Goal: Find specific page/section: Find specific page/section

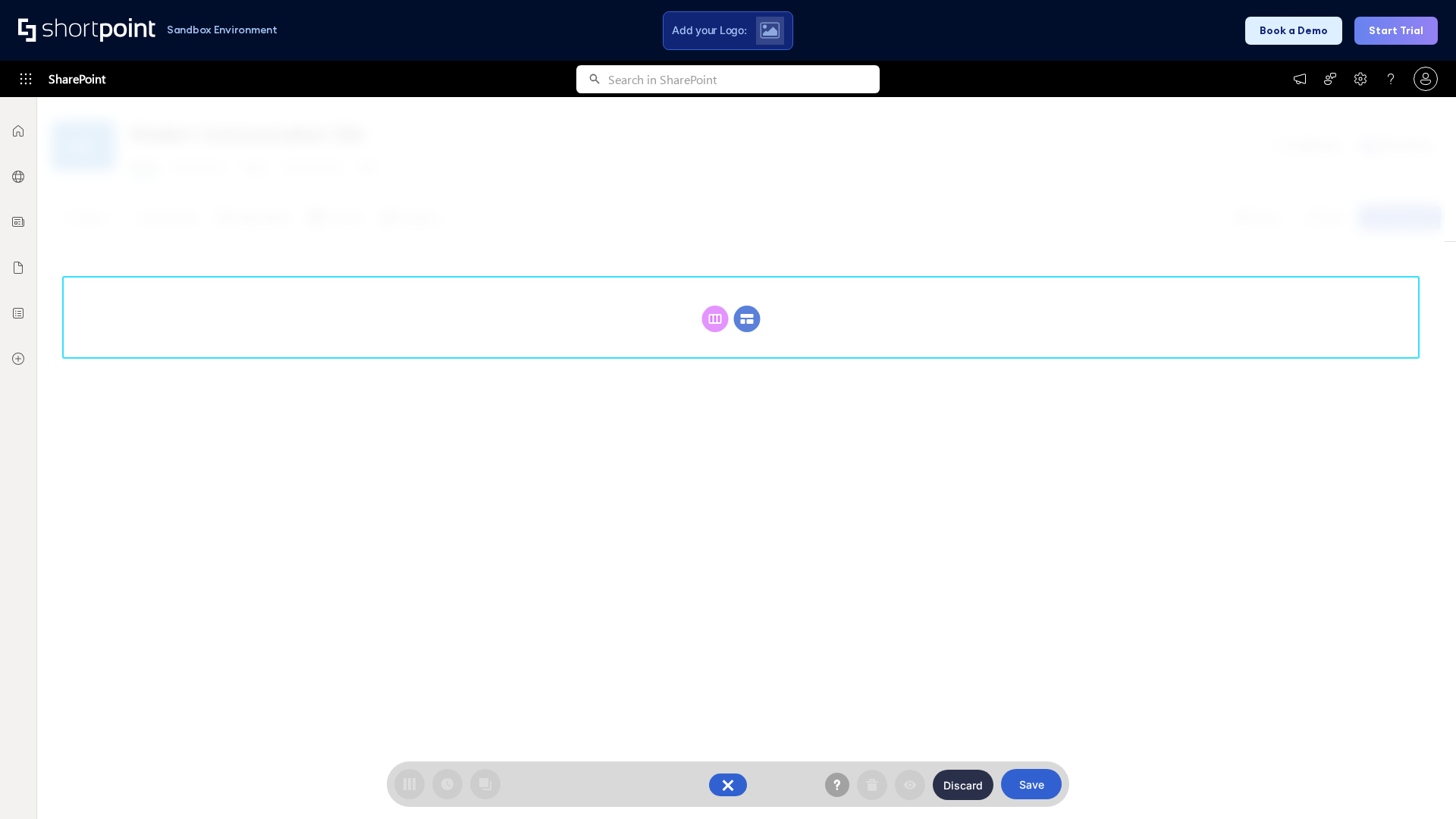
scroll to position [208, 0]
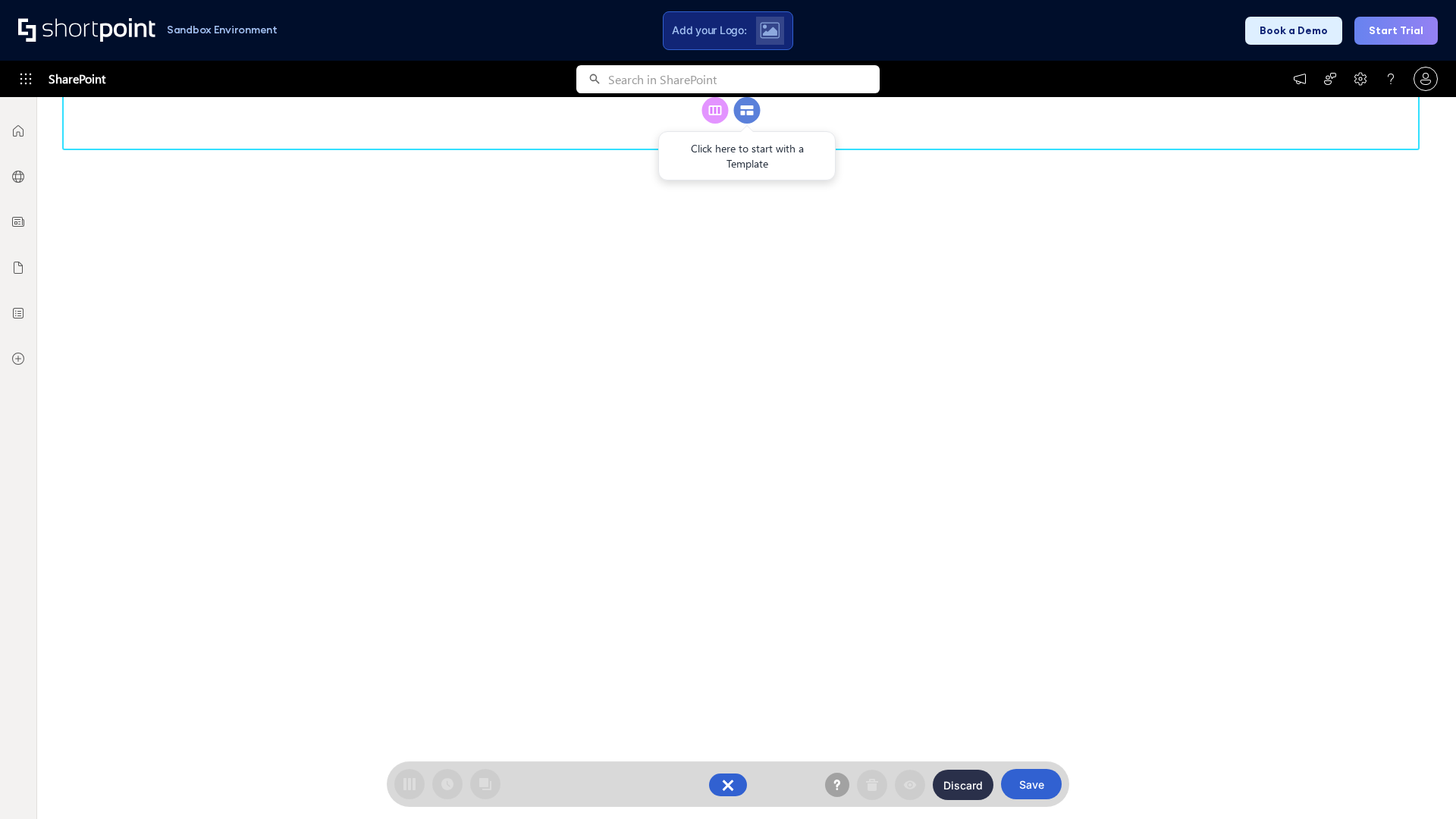
click at [747, 123] on circle at bounding box center [747, 110] width 27 height 27
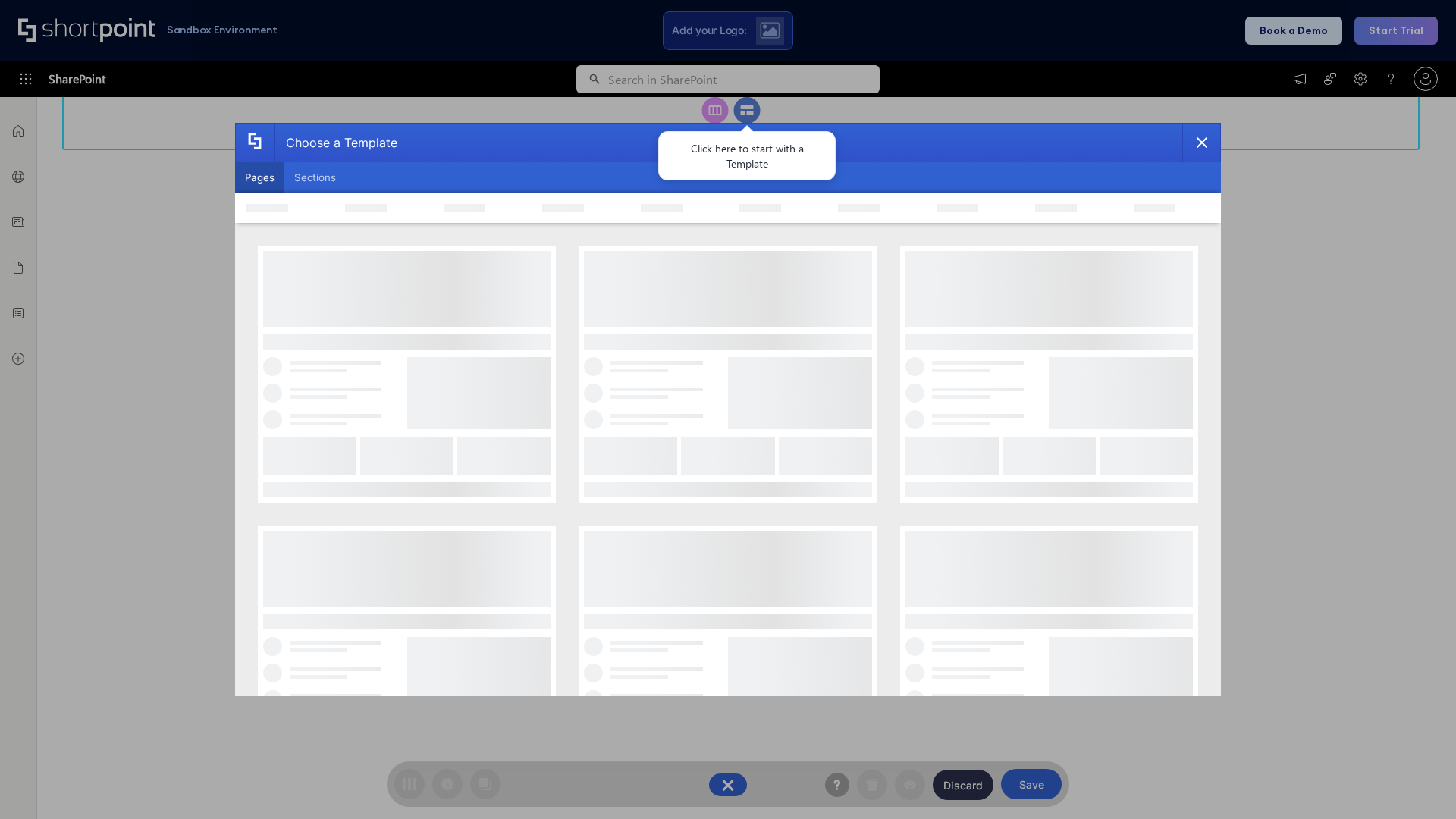
scroll to position [0, 0]
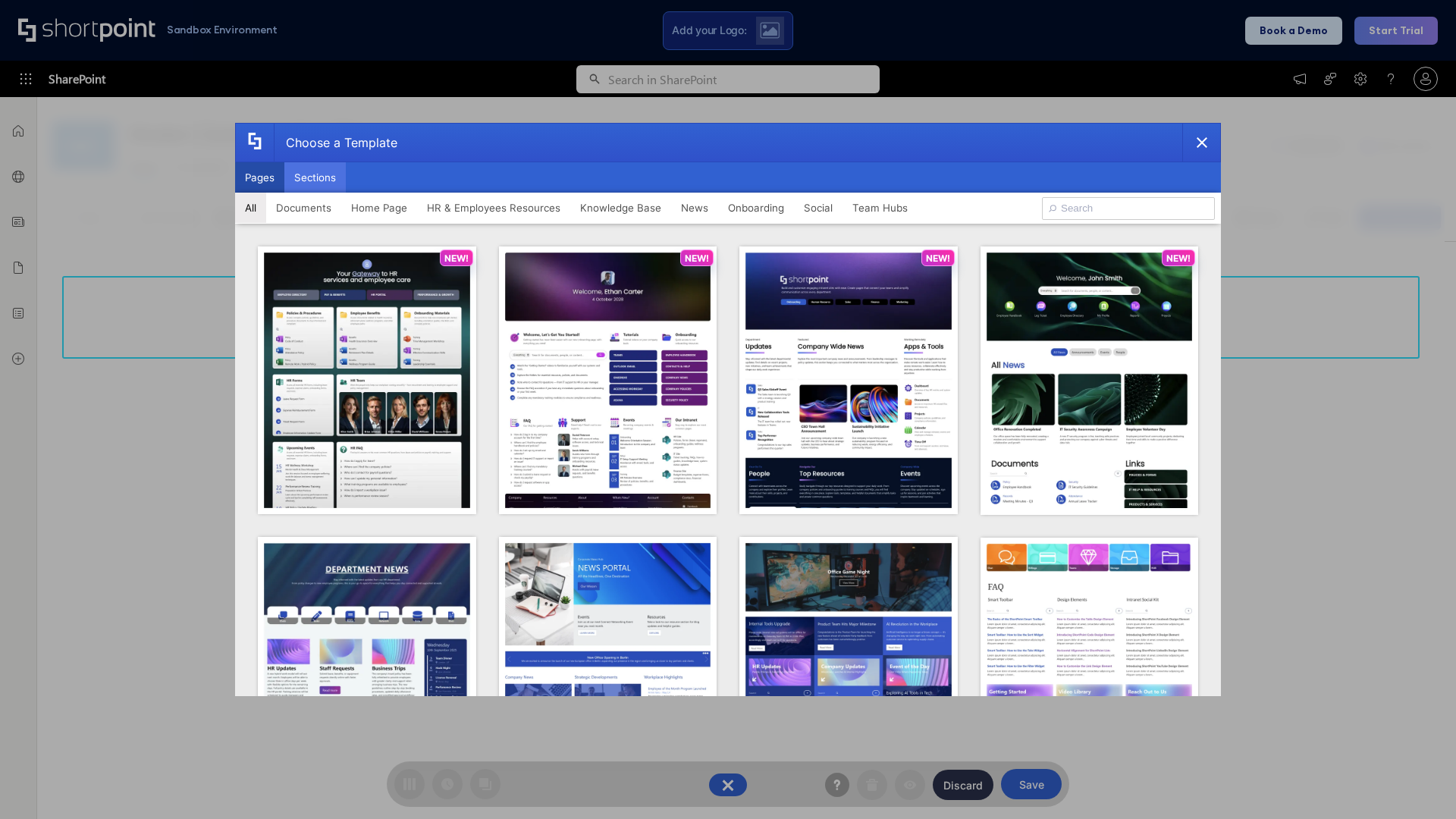
click at [315, 177] on button "Sections" at bounding box center [315, 177] width 62 height 30
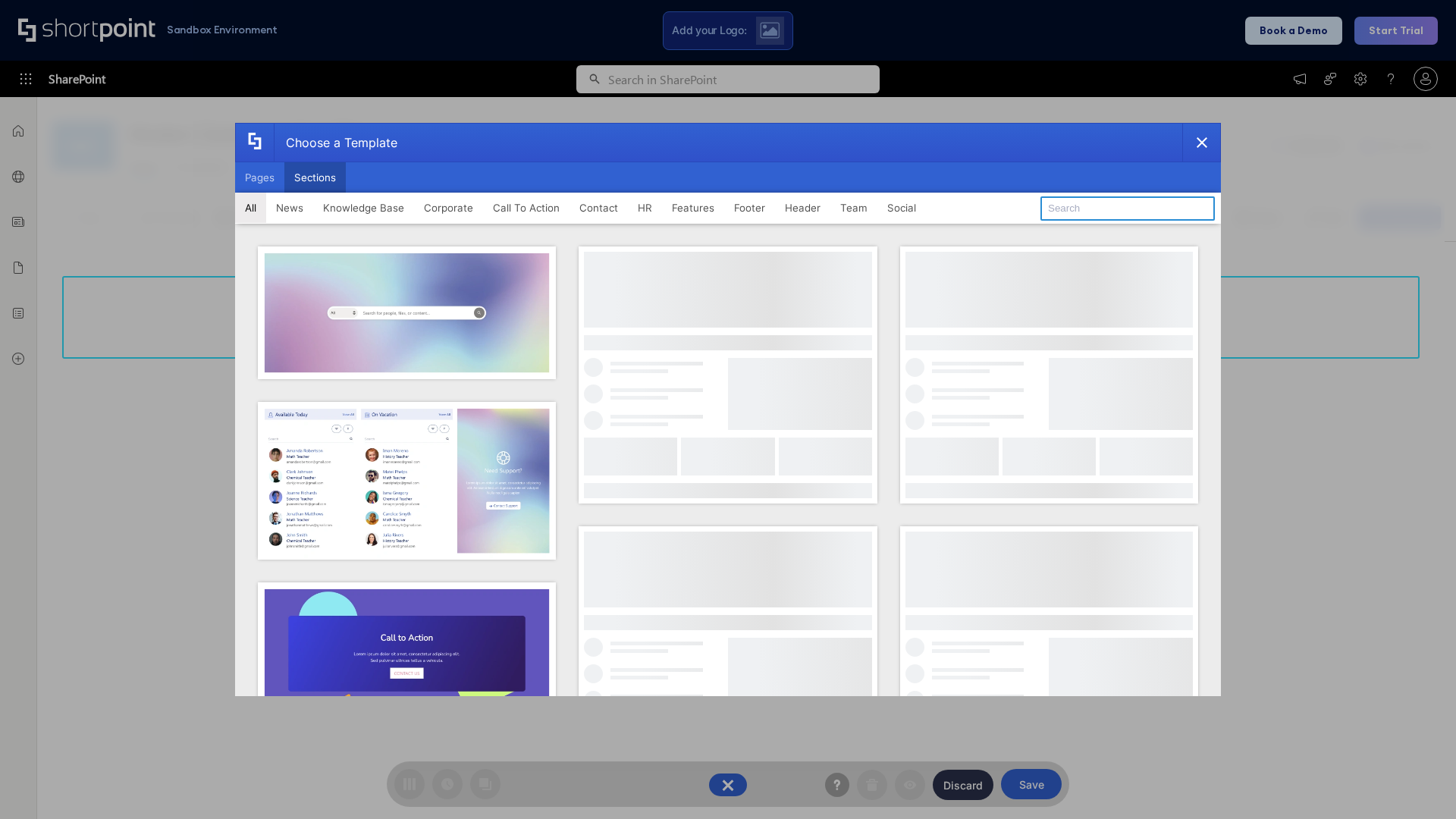
type input "Paralax Cta"
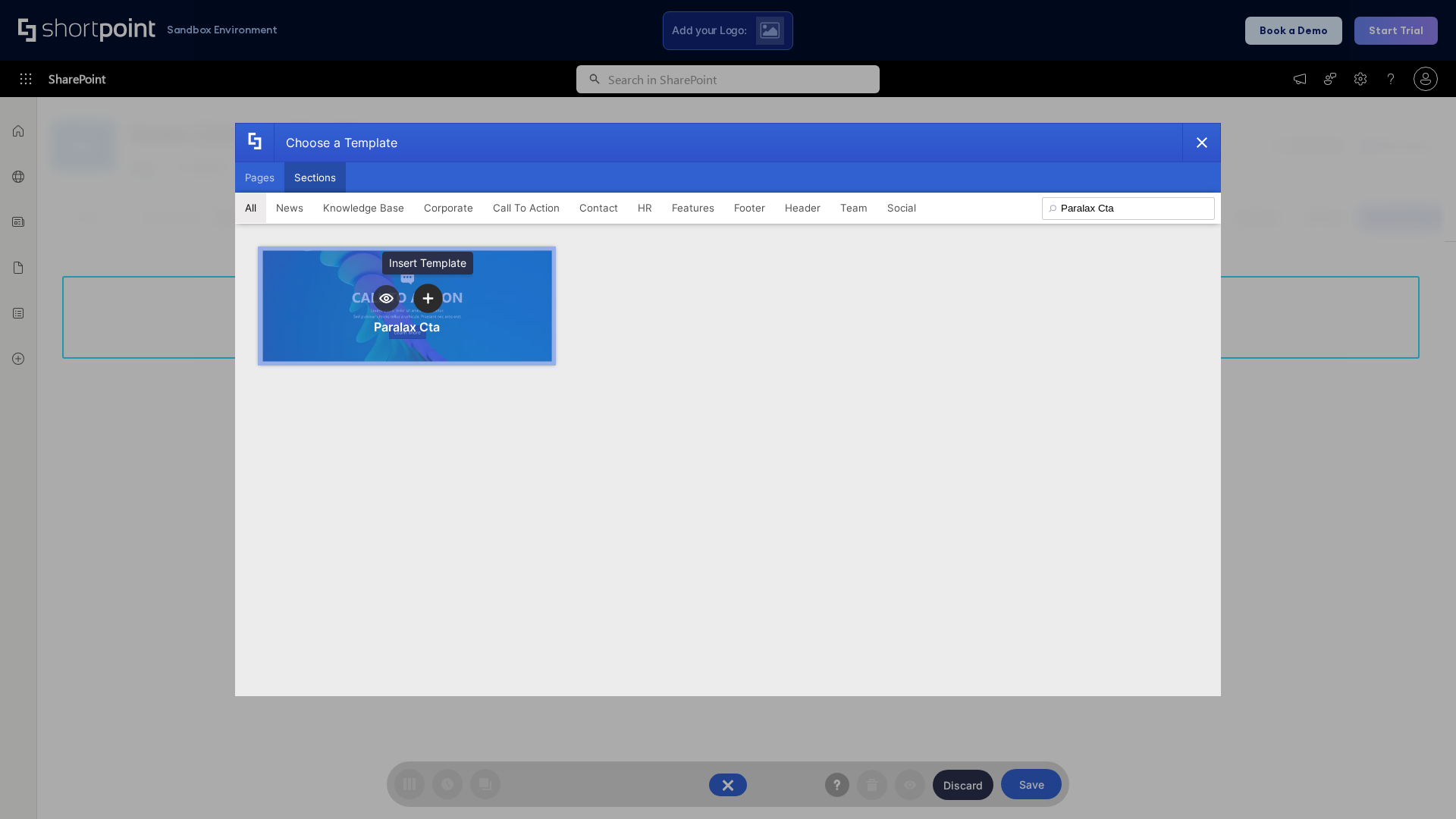
click at [428, 298] on icon "template selector" at bounding box center [427, 297] width 10 height 10
